Goal: Information Seeking & Learning: Learn about a topic

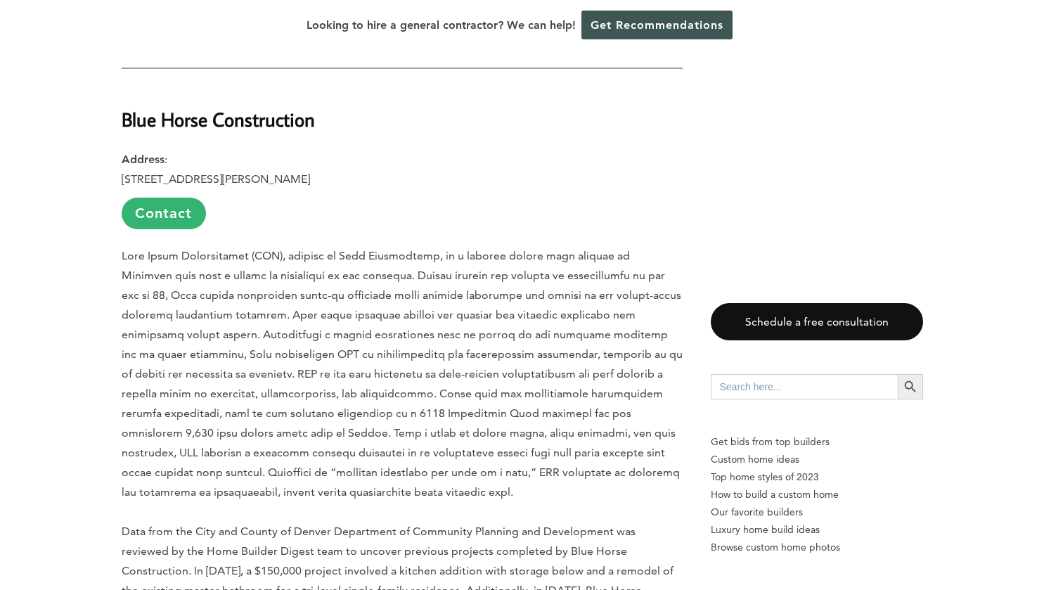
scroll to position [1244, 0]
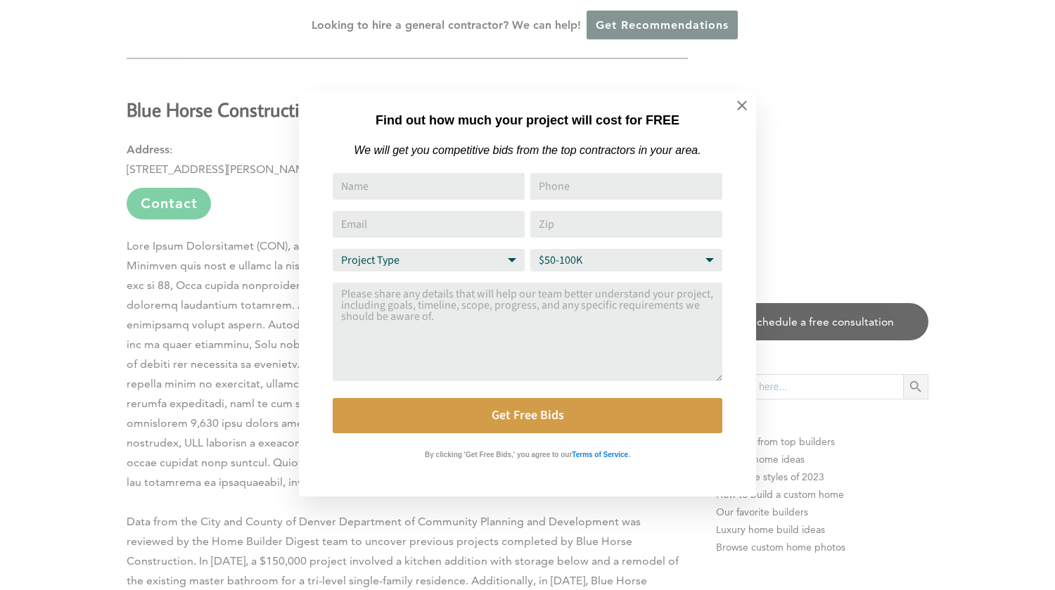
click at [742, 105] on icon at bounding box center [742, 106] width 10 height 10
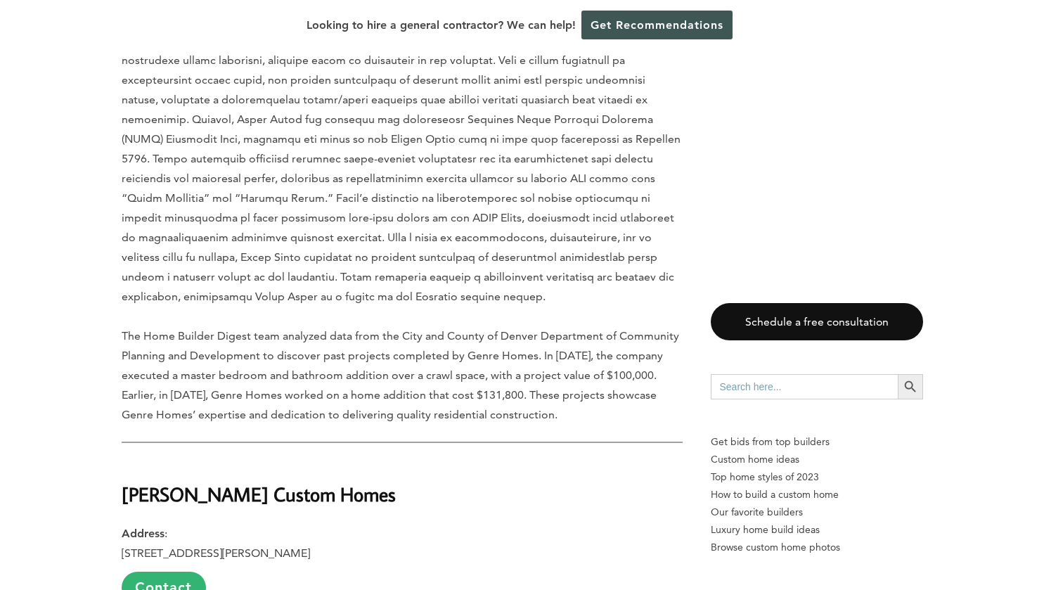
scroll to position [3319, 0]
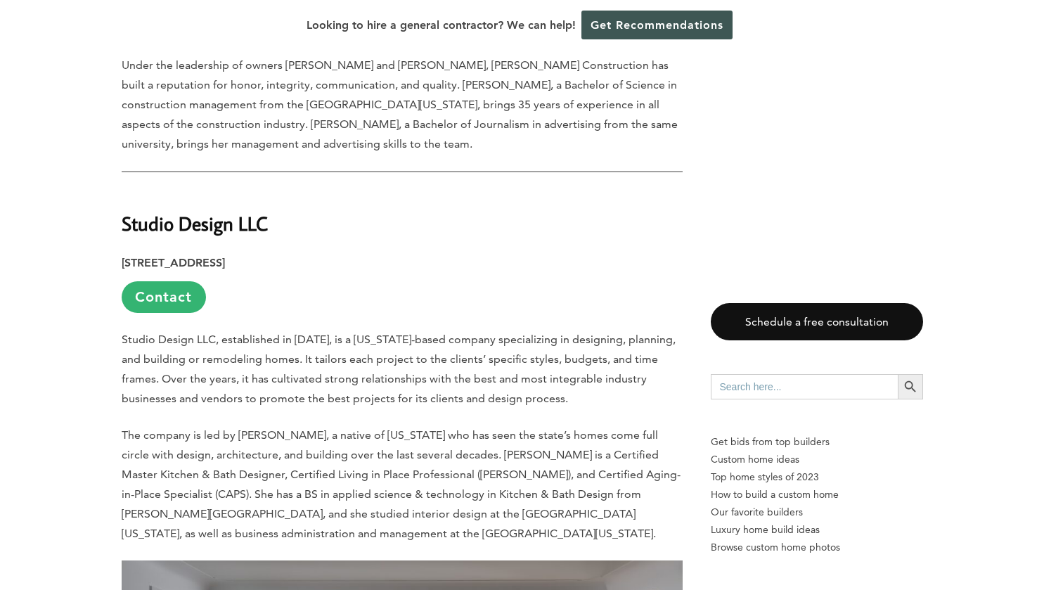
scroll to position [2526, 0]
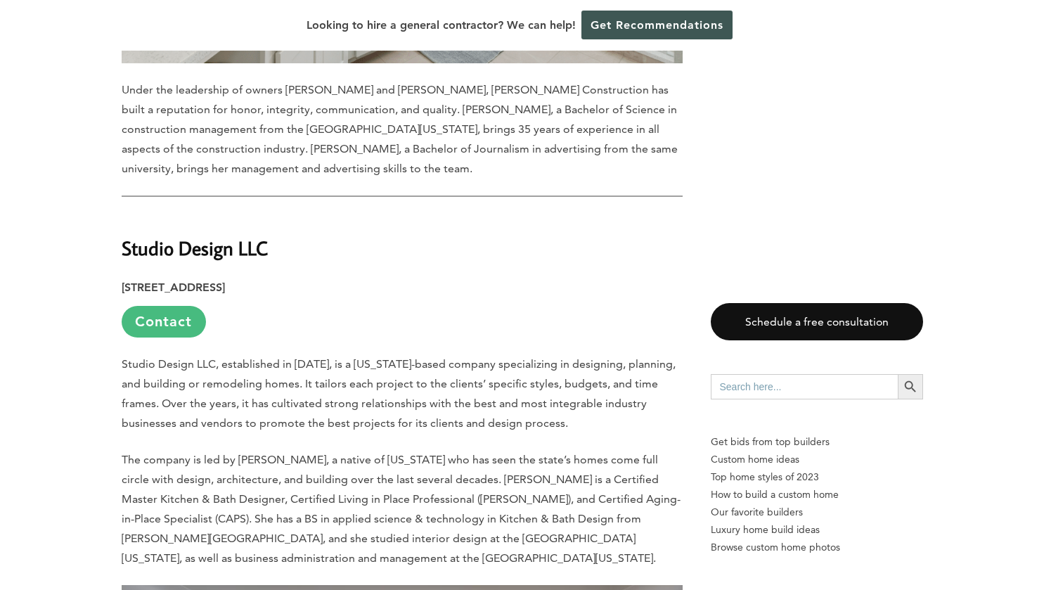
click at [153, 306] on link "Contact" at bounding box center [164, 322] width 84 height 32
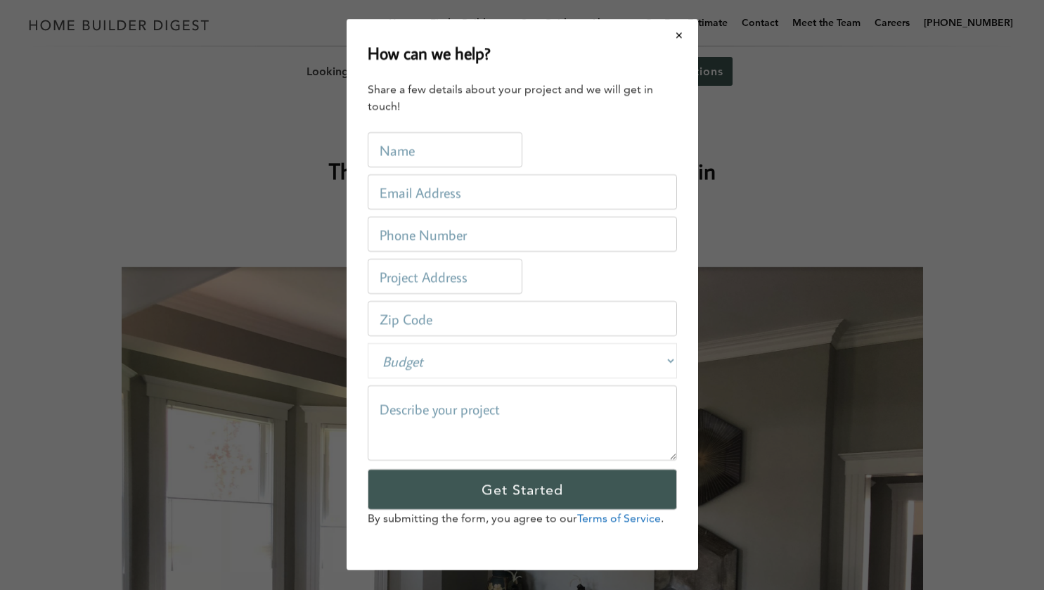
scroll to position [0, 0]
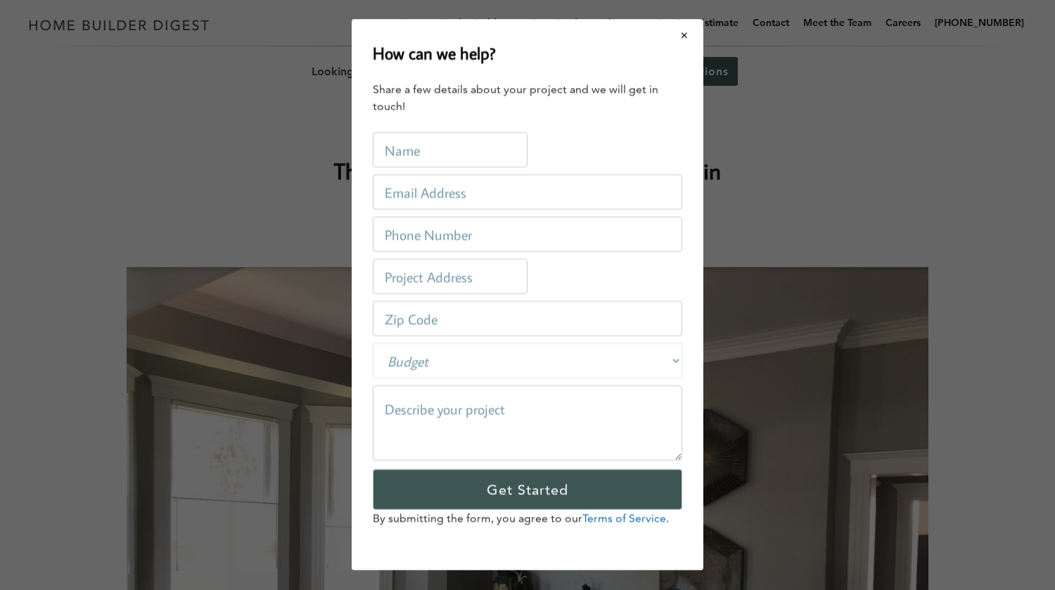
click at [686, 36] on button "Close modal" at bounding box center [684, 35] width 37 height 30
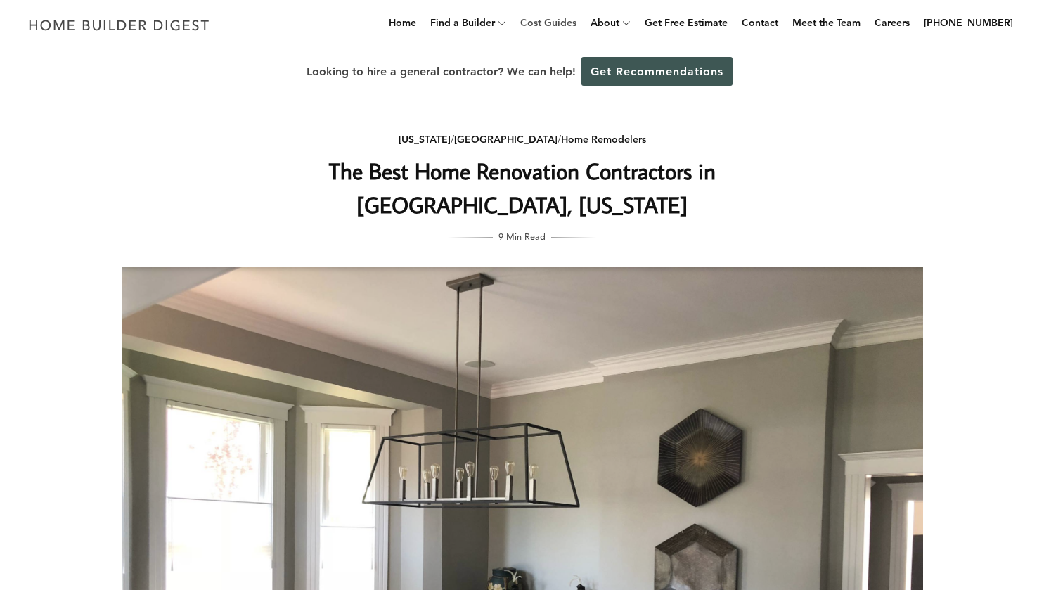
click at [565, 20] on link "Cost Guides" at bounding box center [549, 22] width 68 height 45
